Goal: Navigation & Orientation: Find specific page/section

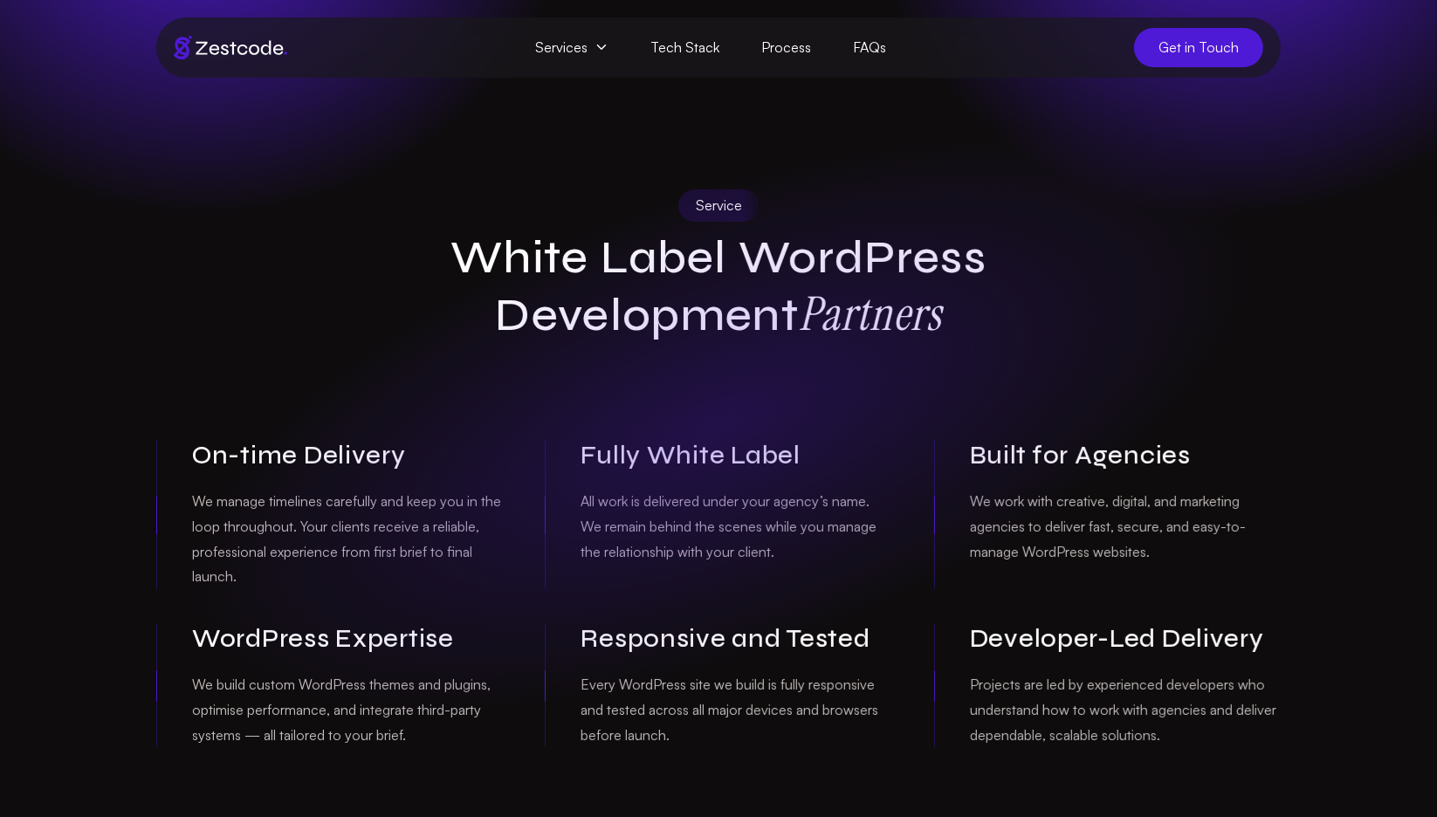
click at [579, 230] on h1 "White Label WordPress Development Partners" at bounding box center [718, 286] width 670 height 113
